Goal: Find specific page/section: Find specific page/section

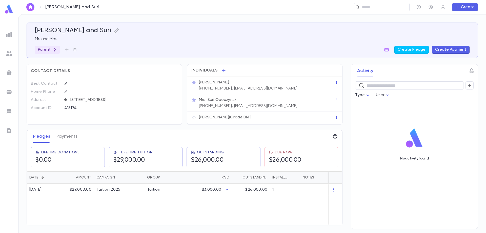
click at [8, 56] on img at bounding box center [9, 53] width 6 height 6
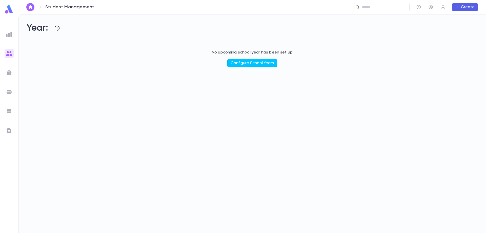
click at [9, 53] on img at bounding box center [9, 53] width 6 height 6
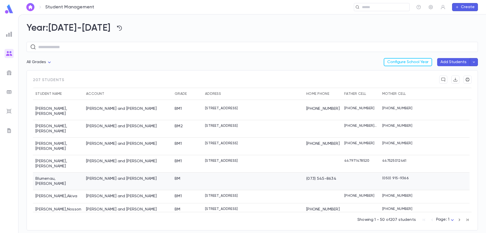
scroll to position [177, 0]
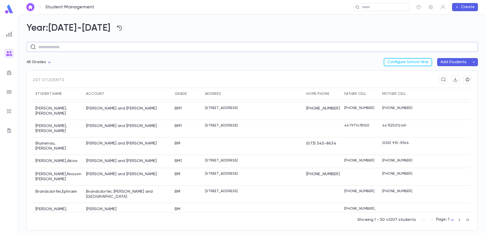
click at [101, 48] on input "text" at bounding box center [256, 47] width 436 height 10
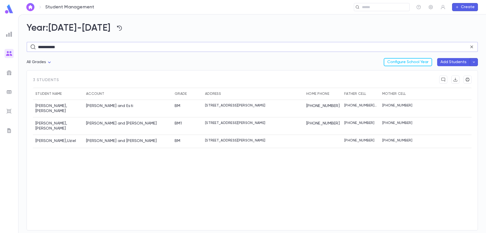
type input "**********"
click at [128, 106] on div "[PERSON_NAME] and Esti" at bounding box center [109, 105] width 47 height 5
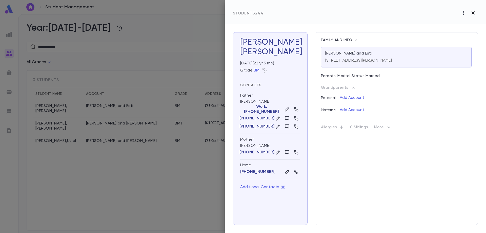
click at [472, 14] on icon "button" at bounding box center [473, 12] width 3 height 3
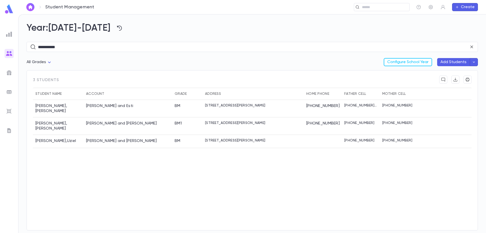
click at [127, 190] on div "Mermelstein , Chaim Mermelstein, Harvey and Esti BM 132 Hards Lane, Lawrence NY…" at bounding box center [252, 162] width 439 height 125
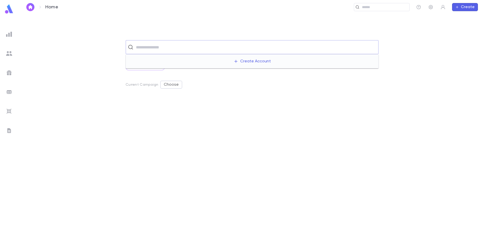
click at [158, 48] on input "text" at bounding box center [255, 47] width 242 height 10
click at [7, 52] on img at bounding box center [9, 53] width 6 height 6
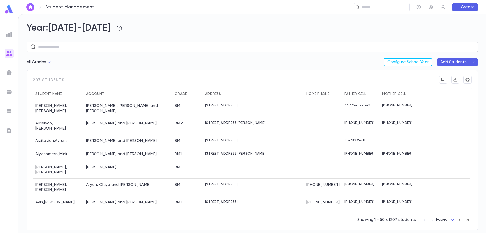
click at [145, 46] on input "text" at bounding box center [256, 47] width 436 height 10
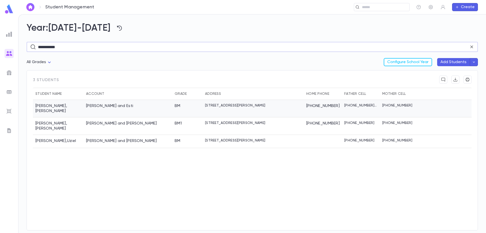
type input "**********"
click at [130, 105] on div "[PERSON_NAME] and Esti" at bounding box center [109, 105] width 47 height 5
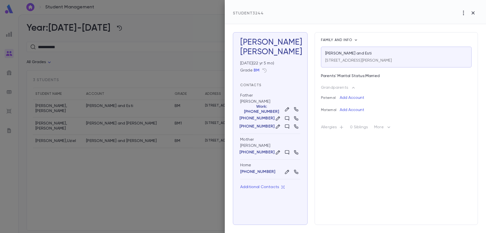
drag, startPoint x: 474, startPoint y: 12, endPoint x: 485, endPoint y: 18, distance: 12.5
click at [474, 12] on icon "button" at bounding box center [473, 12] width 3 height 3
